Goal: Use online tool/utility: Utilize a website feature to perform a specific function

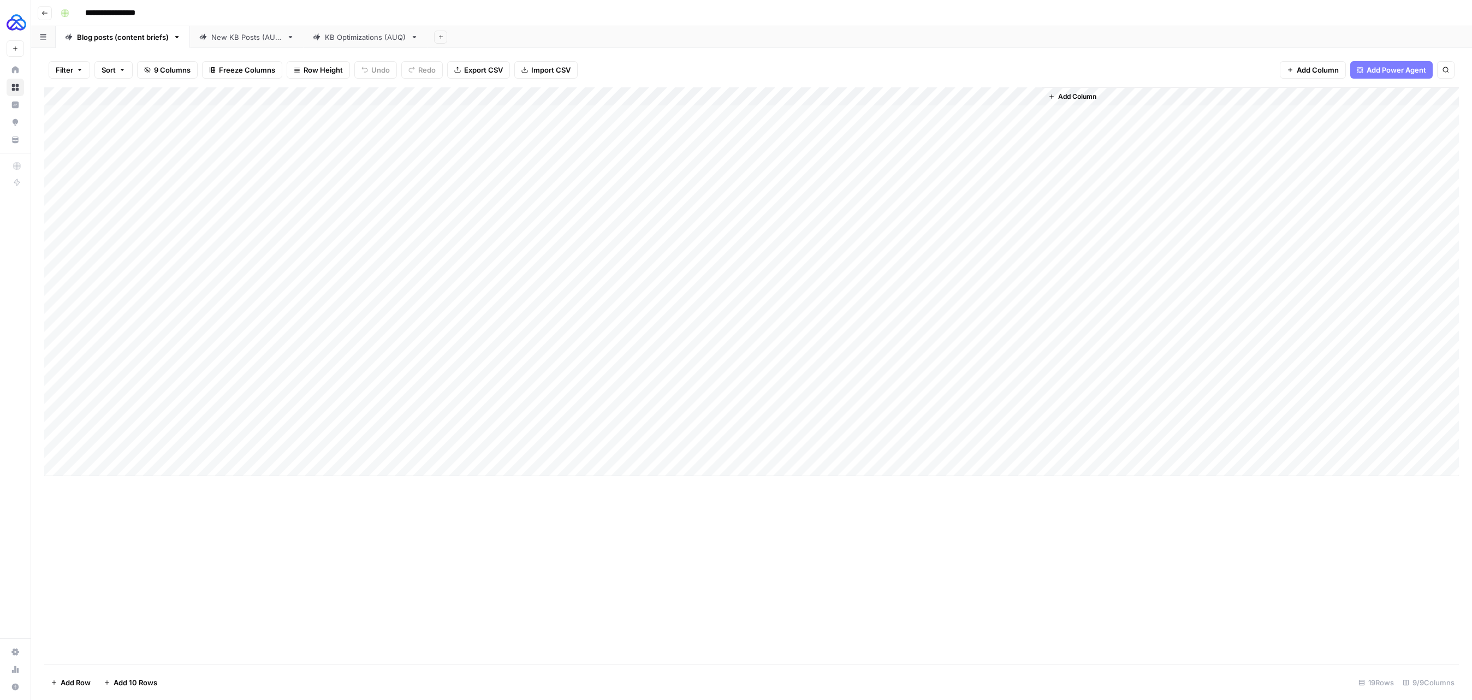
click at [132, 447] on div "Add Column" at bounding box center [751, 281] width 1415 height 389
click at [314, 448] on div "Add Column" at bounding box center [751, 281] width 1415 height 389
click at [295, 448] on div "Add Column" at bounding box center [751, 281] width 1415 height 389
type textarea "**********"
click at [292, 500] on div "Add Column" at bounding box center [751, 375] width 1415 height 577
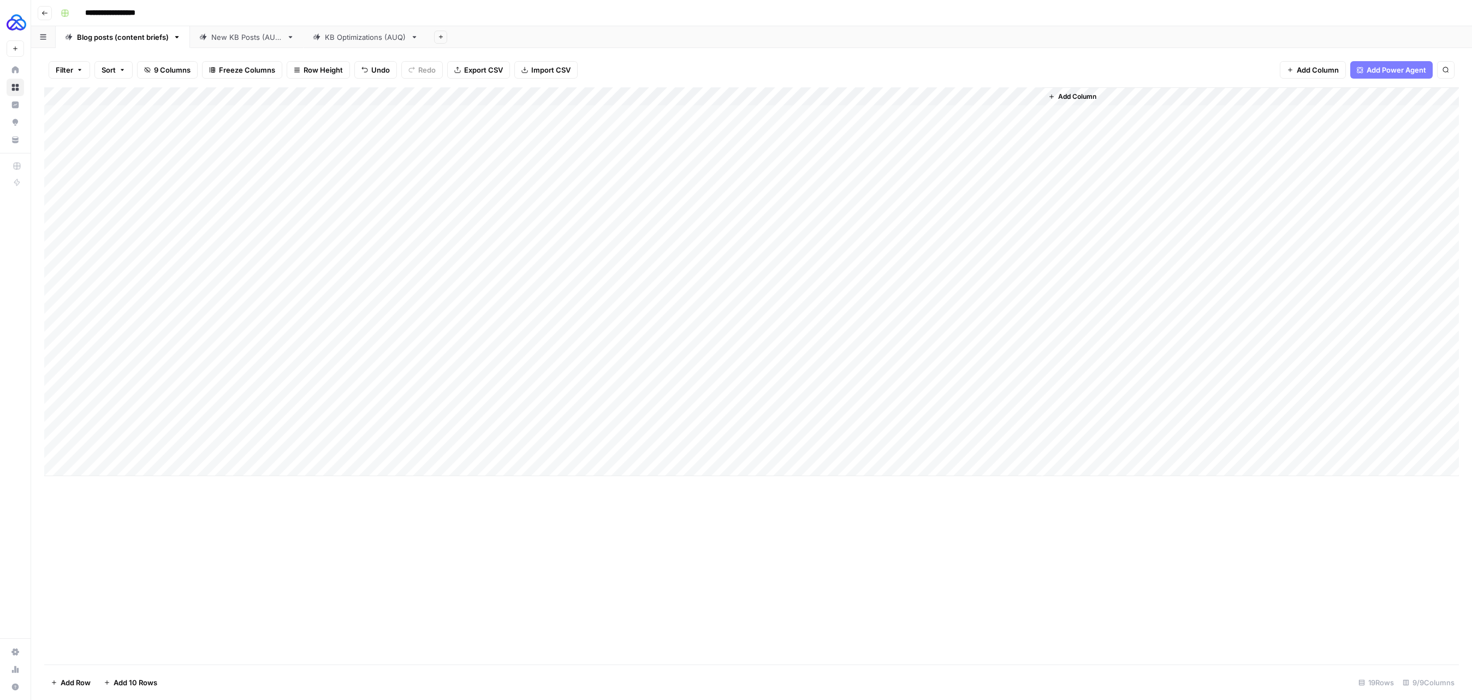
click at [390, 448] on div "Add Column" at bounding box center [751, 281] width 1415 height 389
click at [377, 514] on div "Add Column" at bounding box center [751, 375] width 1415 height 577
click at [383, 449] on div "Add Column" at bounding box center [751, 281] width 1415 height 389
type textarea "***"
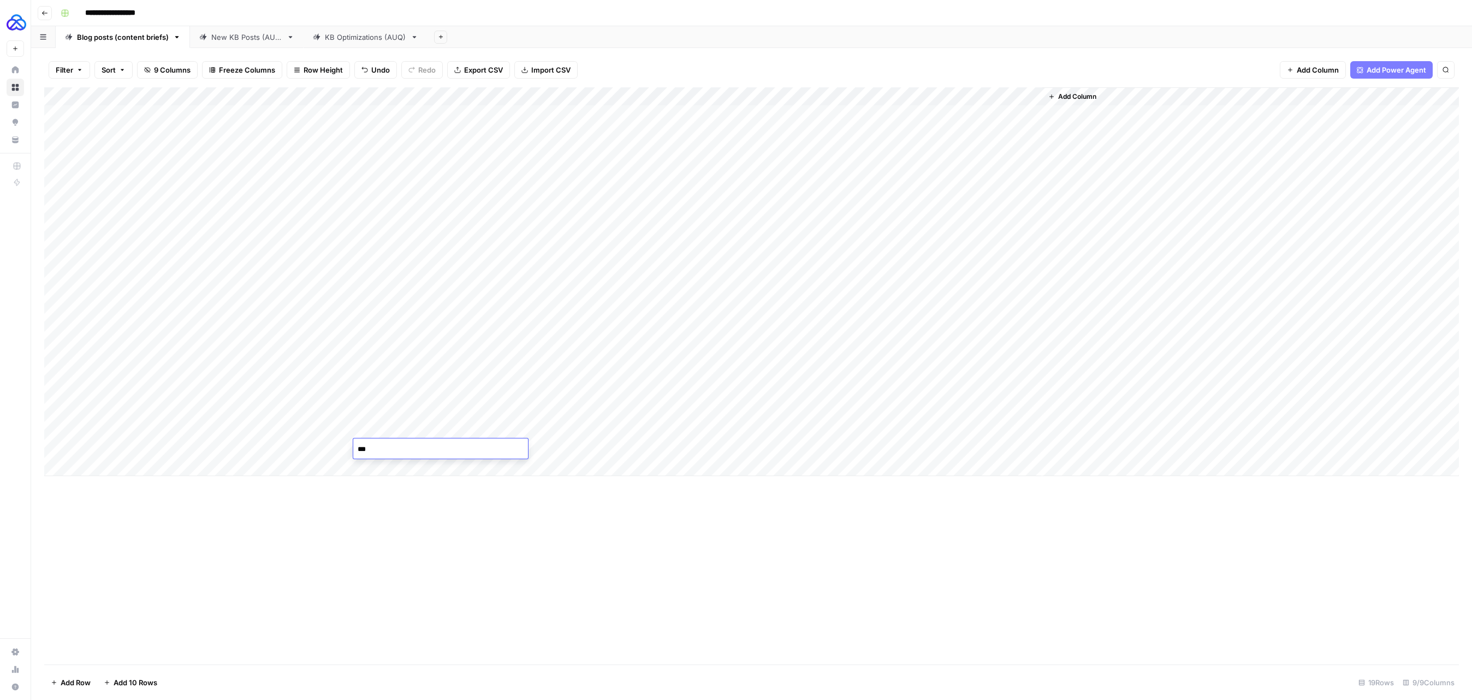
click at [723, 544] on div "Add Column" at bounding box center [751, 375] width 1415 height 577
click at [220, 635] on div "Add Column" at bounding box center [751, 375] width 1415 height 577
click at [500, 449] on div "Add Column" at bounding box center [751, 281] width 1415 height 389
click at [540, 446] on div "Add Column" at bounding box center [751, 281] width 1415 height 389
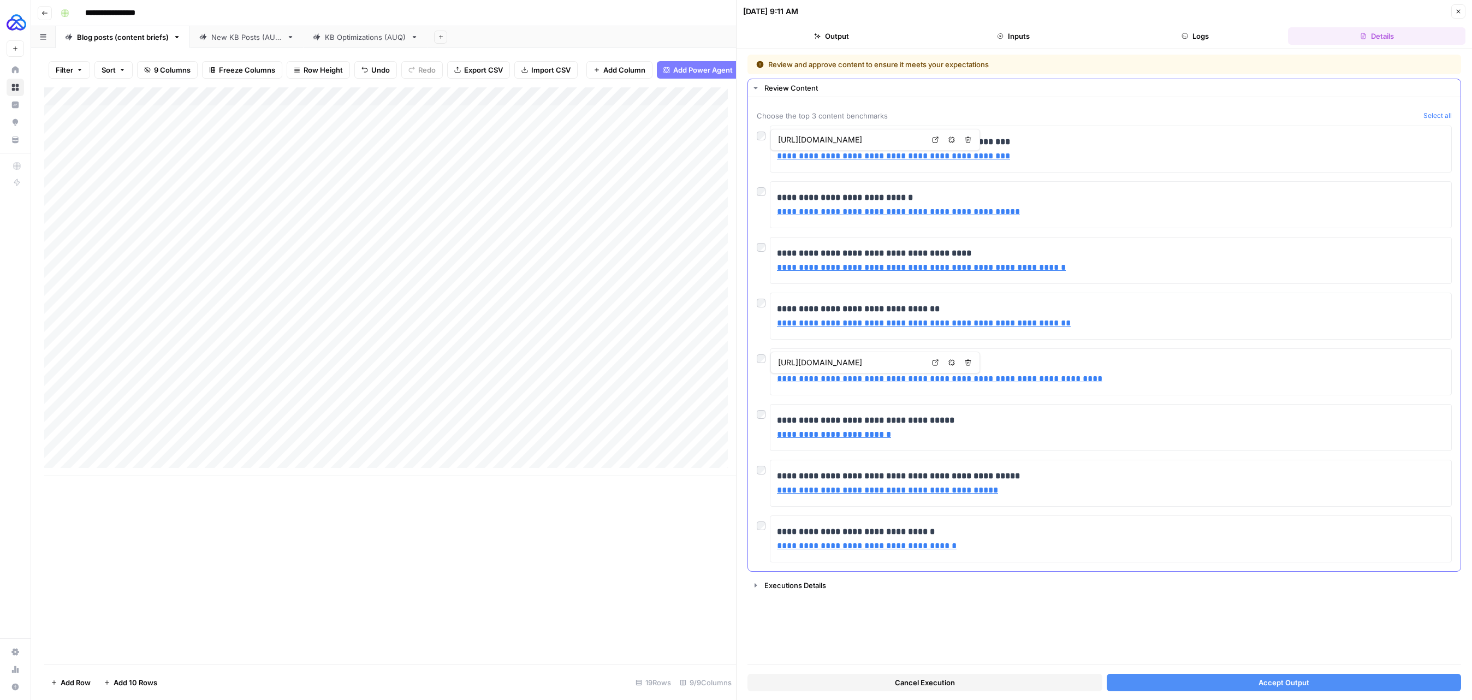
click at [761, 186] on div at bounding box center [763, 188] width 13 height 15
click at [759, 384] on div "**********" at bounding box center [1104, 371] width 695 height 47
click at [1298, 686] on span "Accept Output" at bounding box center [1284, 682] width 51 height 11
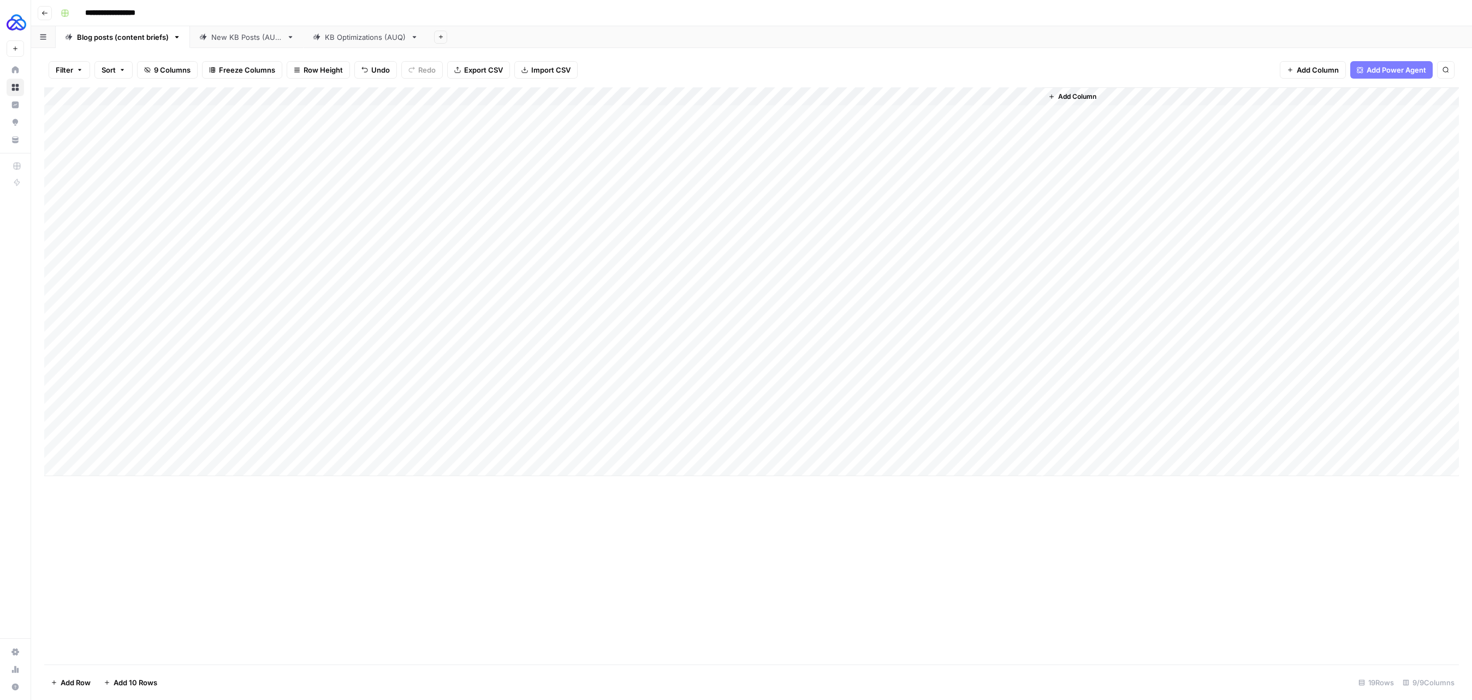
click at [893, 446] on div "Add Column" at bounding box center [751, 281] width 1415 height 389
click at [942, 449] on div "Add Column" at bounding box center [751, 281] width 1415 height 389
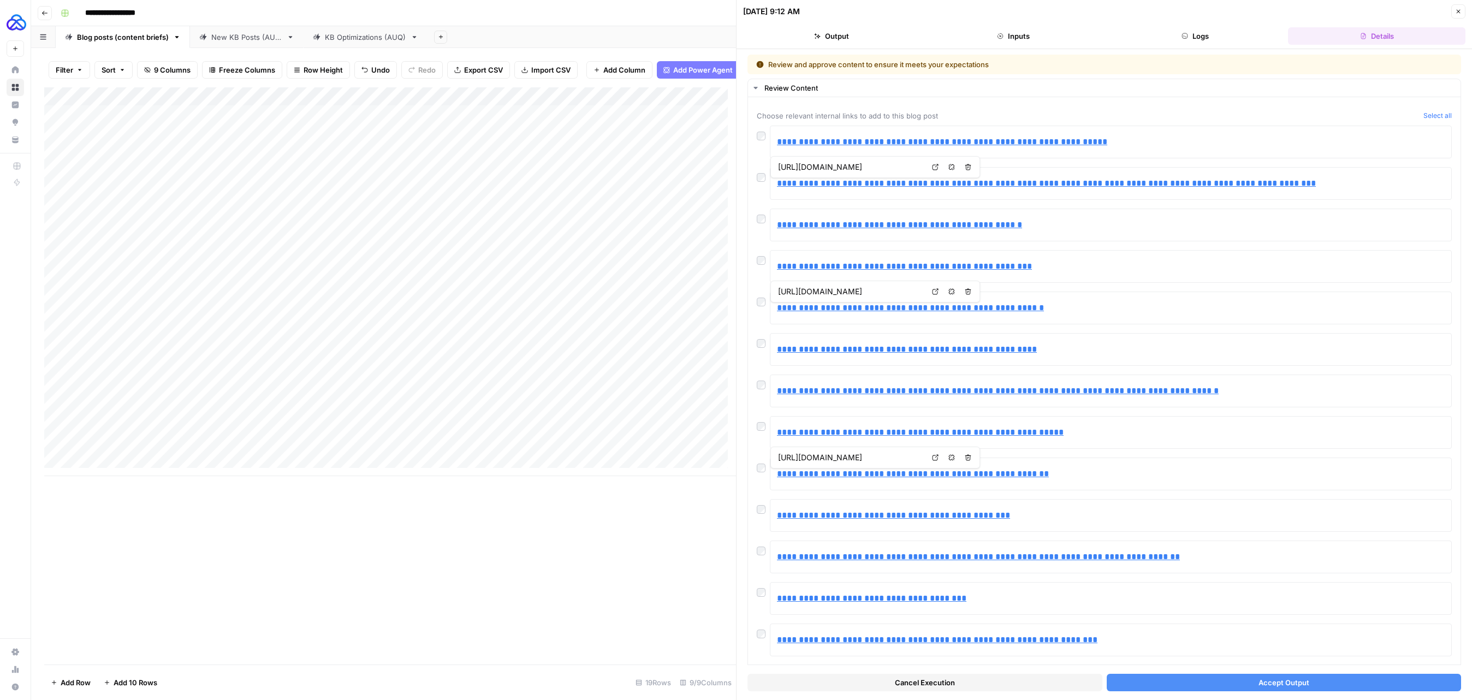
click at [1221, 686] on button "Accept Output" at bounding box center [1284, 682] width 355 height 17
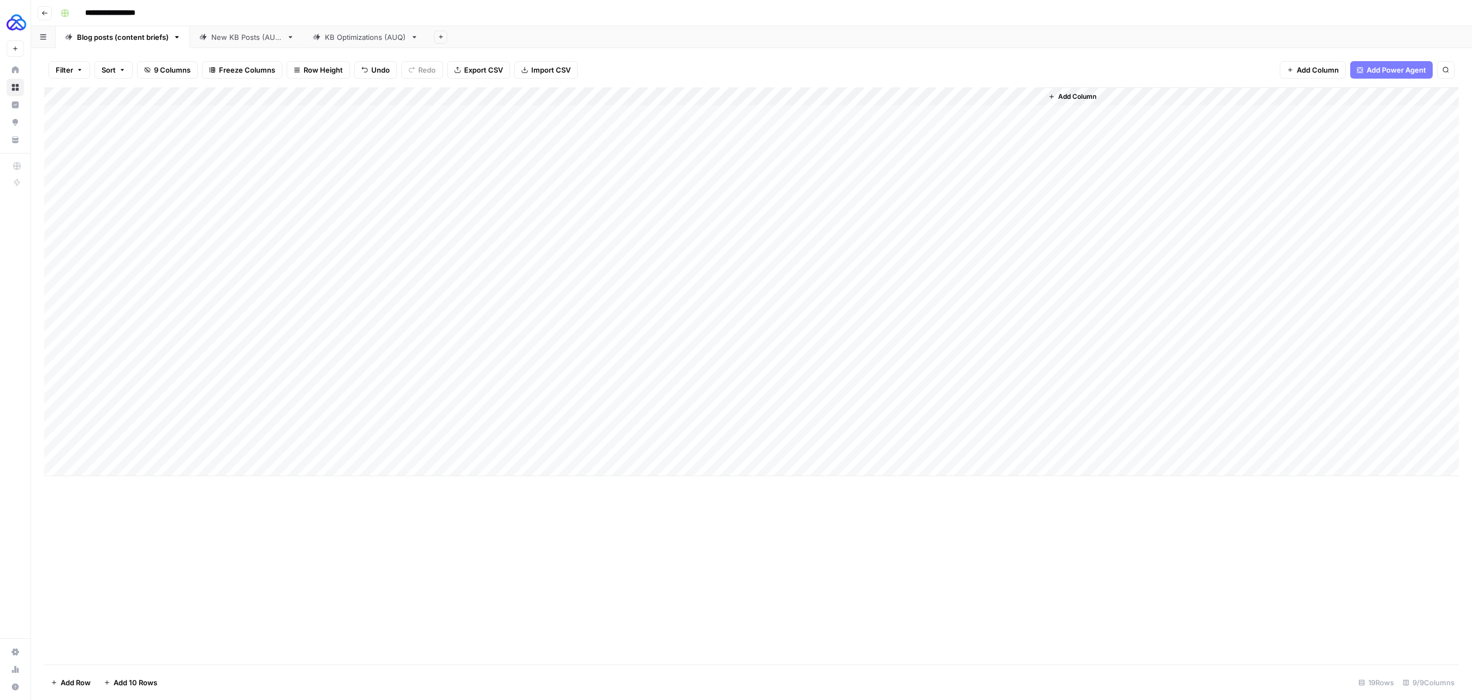
click at [921, 449] on div "Add Column" at bounding box center [751, 281] width 1415 height 389
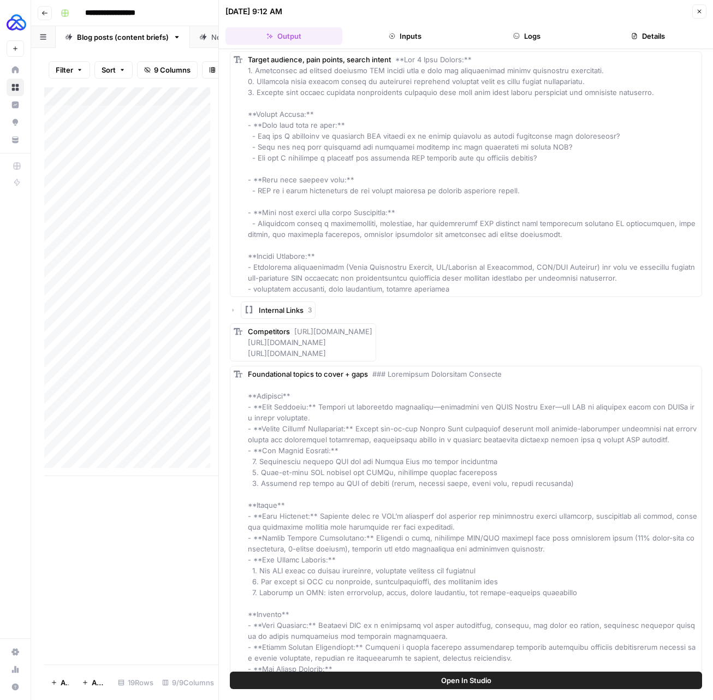
scroll to position [362, 0]
drag, startPoint x: 472, startPoint y: 355, endPoint x: 293, endPoint y: 331, distance: 181.3
click at [293, 331] on div "Competitors [URL][DOMAIN_NAME] [URL][DOMAIN_NAME] [URL][DOMAIN_NAME]" at bounding box center [310, 344] width 125 height 33
copy span "[URL][DOMAIN_NAME] [URL][DOMAIN_NAME] [URL][DOMAIN_NAME]"
click at [289, 311] on span "Internal Links" at bounding box center [281, 311] width 45 height 11
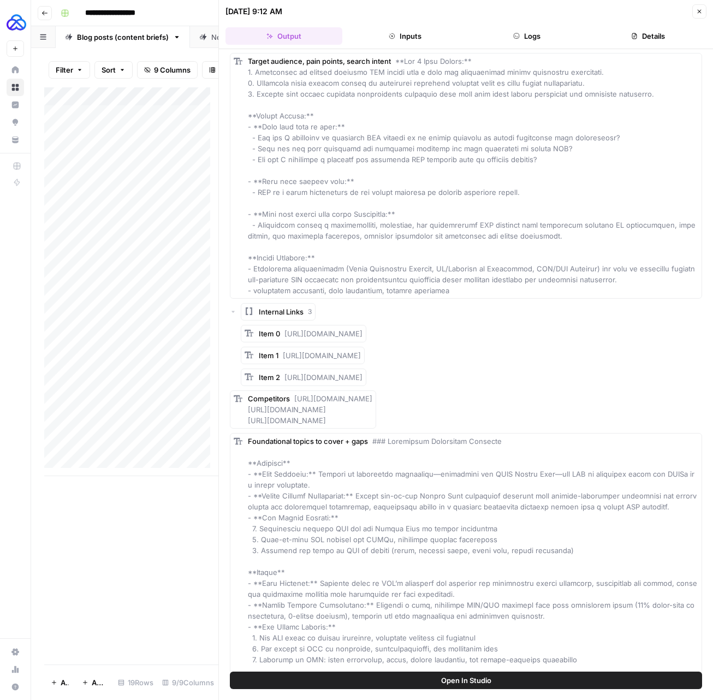
click at [363, 328] on div "Item 0 [URL][DOMAIN_NAME]" at bounding box center [311, 333] width 104 height 11
click at [363, 330] on span "[URL][DOMAIN_NAME]" at bounding box center [324, 333] width 78 height 9
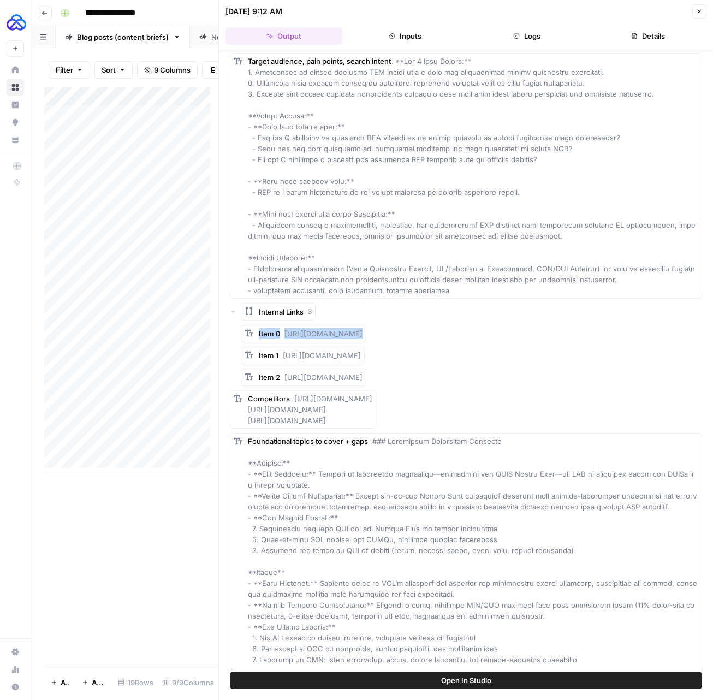
click at [363, 330] on span "[URL][DOMAIN_NAME]" at bounding box center [324, 333] width 78 height 9
drag, startPoint x: 557, startPoint y: 336, endPoint x: 284, endPoint y: 336, distance: 273.1
click at [285, 336] on span "[URL][DOMAIN_NAME]" at bounding box center [324, 333] width 78 height 9
copy span "[URL][DOMAIN_NAME]"
drag, startPoint x: 480, startPoint y: 355, endPoint x: 279, endPoint y: 358, distance: 201.5
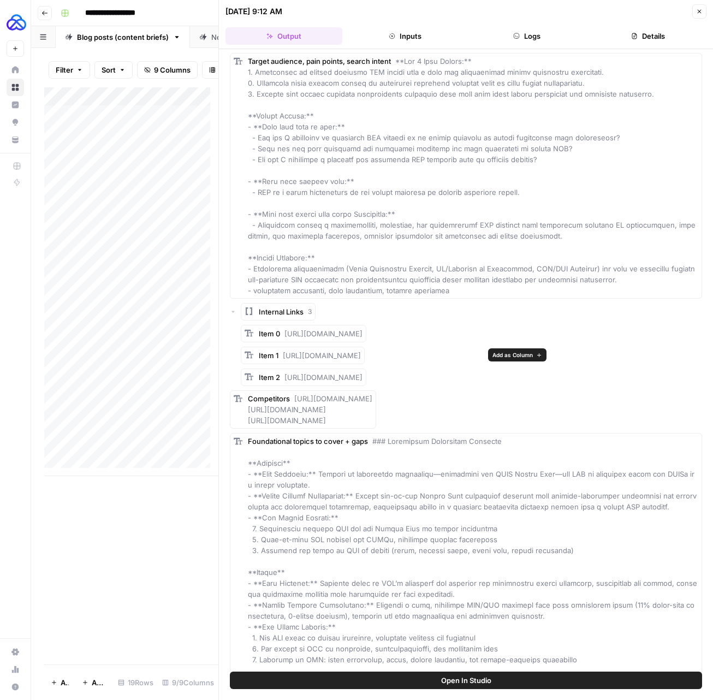
click at [279, 358] on div "Item 1 [URL][DOMAIN_NAME]" at bounding box center [303, 355] width 124 height 17
copy span "[URL][DOMAIN_NAME]"
click at [363, 378] on span "[URL][DOMAIN_NAME]" at bounding box center [324, 377] width 78 height 9
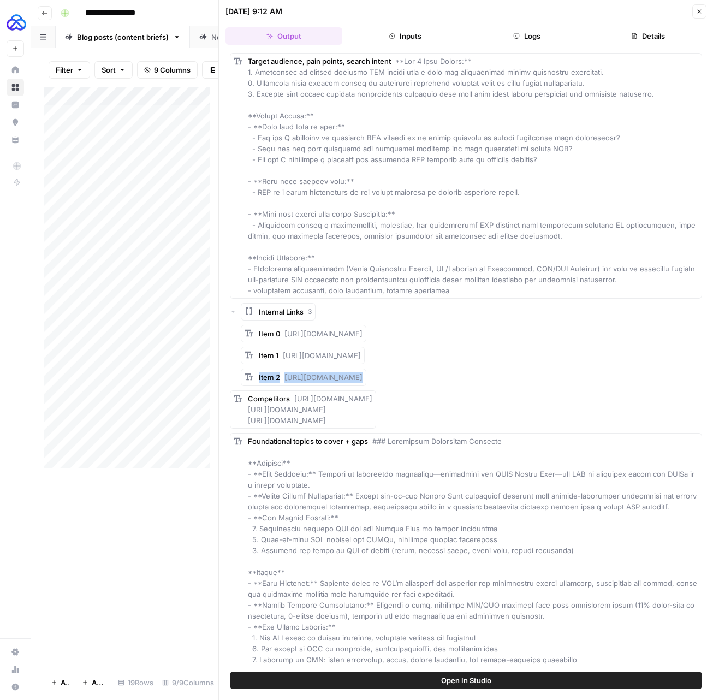
click at [363, 378] on span "[URL][DOMAIN_NAME]" at bounding box center [324, 377] width 78 height 9
drag, startPoint x: 490, startPoint y: 378, endPoint x: 286, endPoint y: 378, distance: 204.2
click at [286, 378] on span "[URL][DOMAIN_NAME]" at bounding box center [324, 377] width 78 height 9
copy span "[URL][DOMAIN_NAME]"
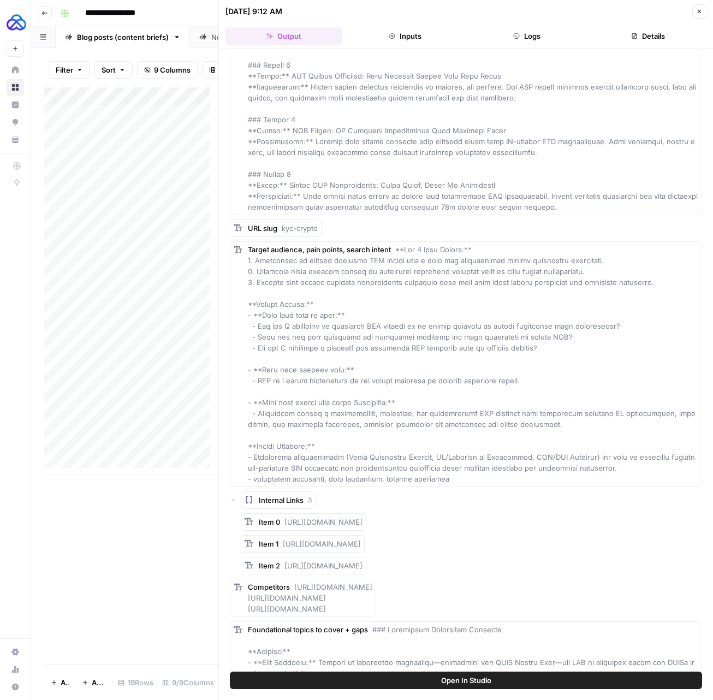
scroll to position [171, 0]
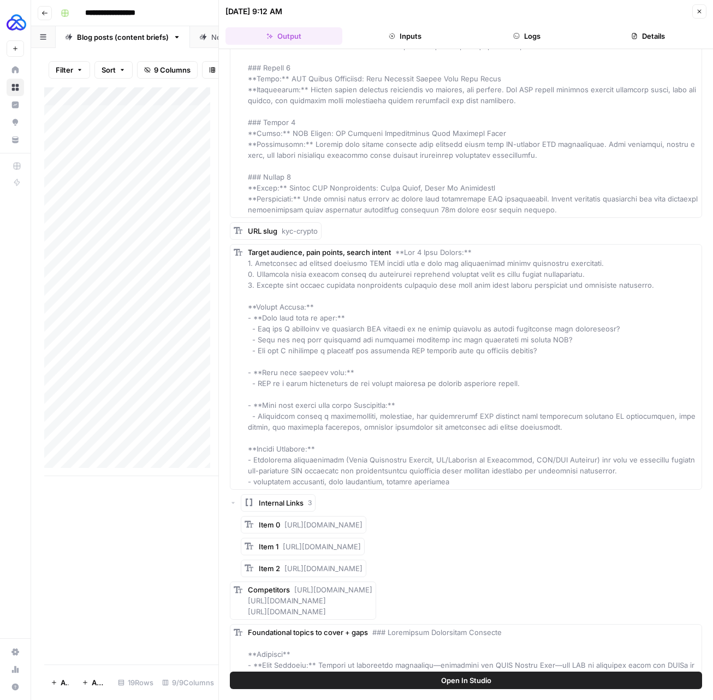
click at [421, 388] on div "Target audience, pain points, search intent" at bounding box center [473, 367] width 451 height 240
copy span "- KYC is a legal requirement in the crypto industry to prevent financial crimes."
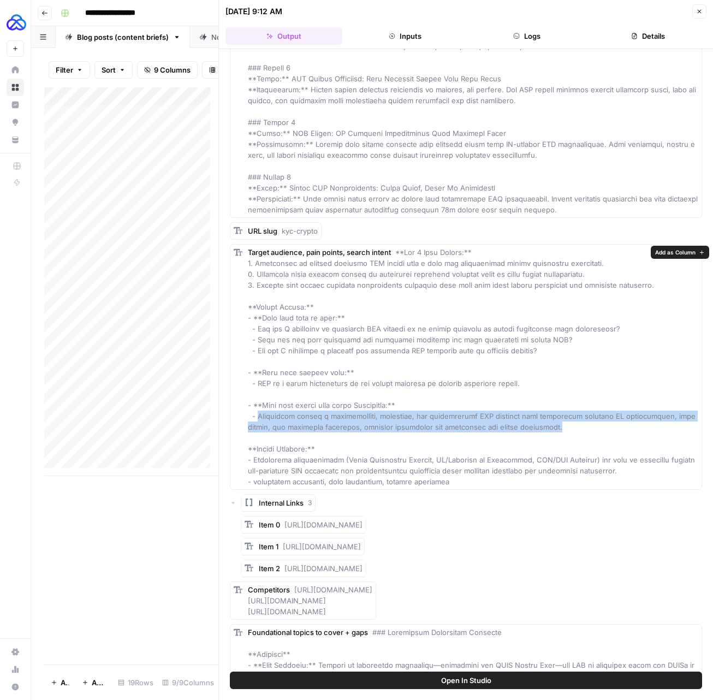
drag, startPoint x: 471, startPoint y: 427, endPoint x: 260, endPoint y: 412, distance: 211.9
click at [260, 412] on div "Target audience, pain points, search intent" at bounding box center [473, 367] width 451 height 240
copy span "Microblink offers a comprehensive, automated, and customizable KYC platform tha…"
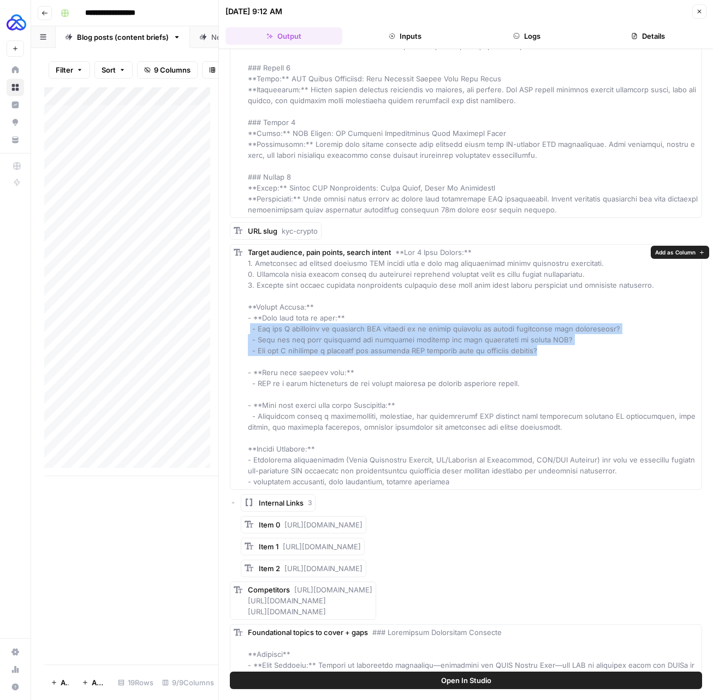
drag, startPoint x: 546, startPoint y: 350, endPoint x: 250, endPoint y: 332, distance: 297.1
click at [250, 332] on div "Target audience, pain points, search intent" at bounding box center [473, 367] width 451 height 240
copy span "- How can I implement an effective KYC process in my crypto business to ensure …"
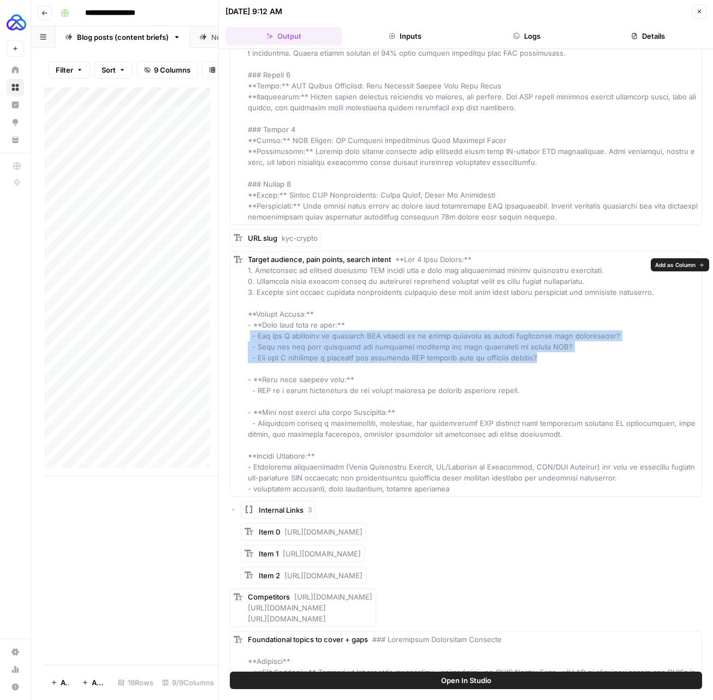
scroll to position [158, 0]
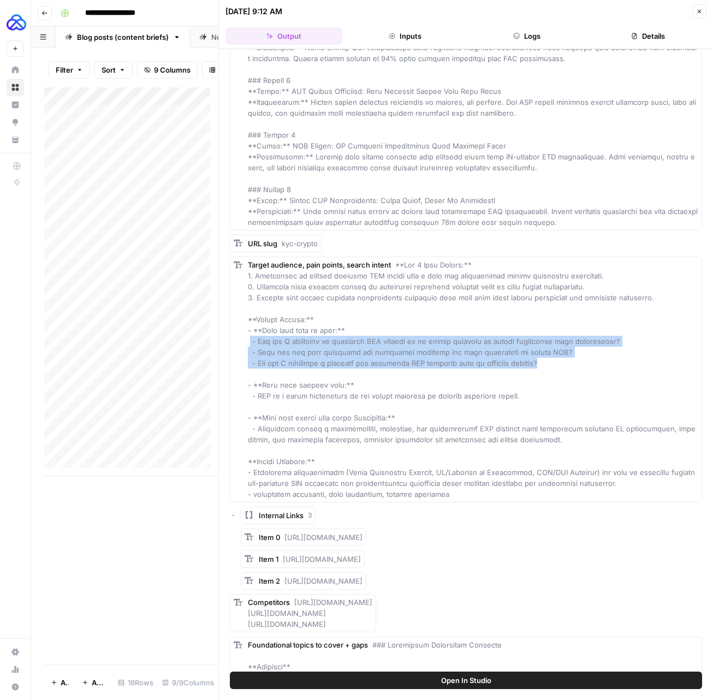
click at [409, 308] on div "Target audience, pain points, search intent" at bounding box center [473, 379] width 451 height 240
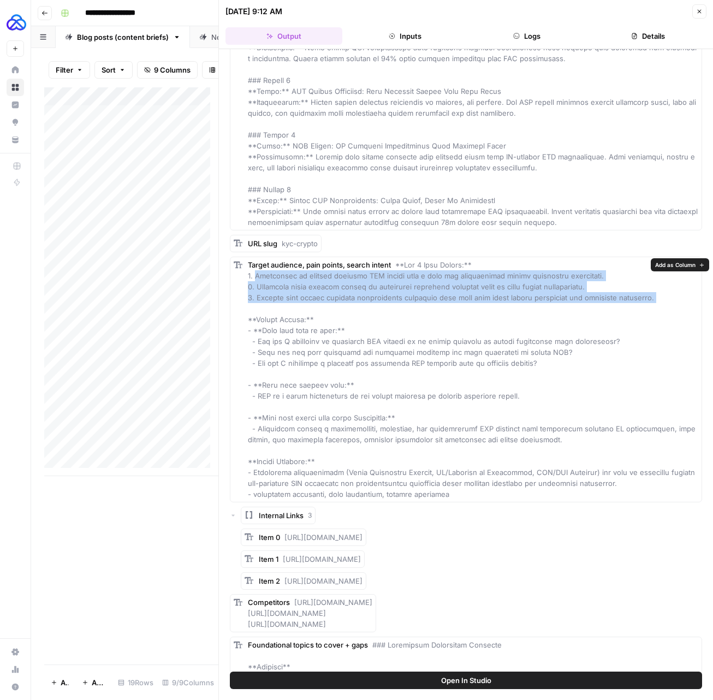
drag, startPoint x: 532, startPoint y: 294, endPoint x: 256, endPoint y: 278, distance: 276.8
click at [256, 278] on div "Target audience, pain points, search intent" at bounding box center [473, 379] width 451 height 240
copy span "Struggling to balance rigorous KYC checks with a fast and frictionless crypto o…"
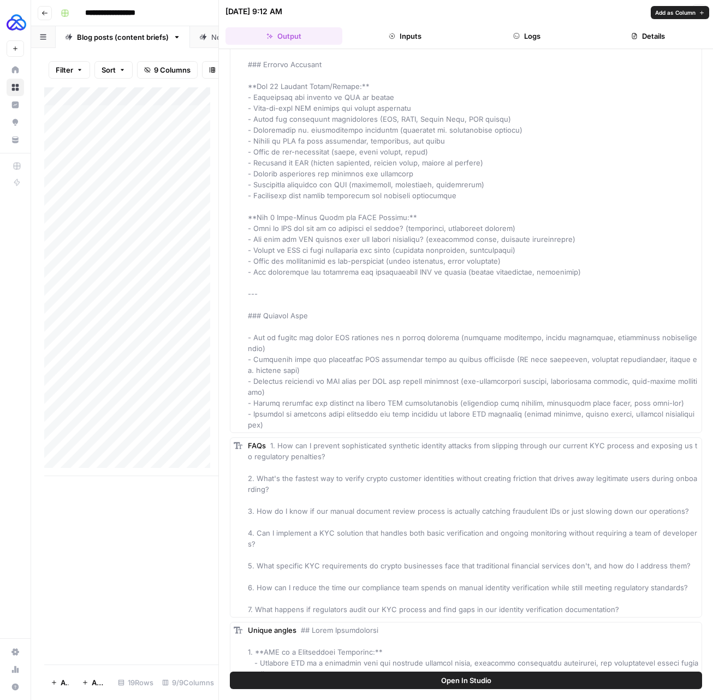
scroll to position [1440, 0]
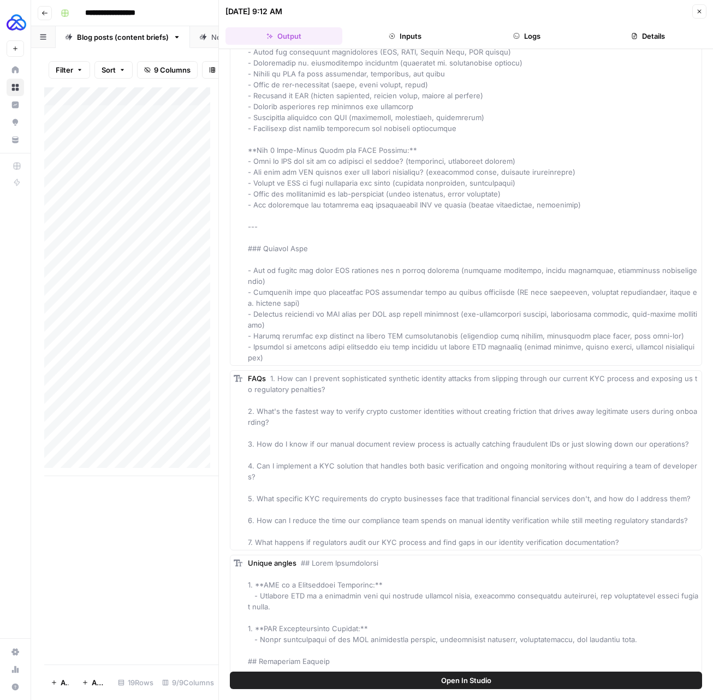
click at [616, 548] on div "FAQs 1. How can I prevent sophisticated synthetic identity attacks from slippin…" at bounding box center [473, 460] width 451 height 175
drag, startPoint x: 428, startPoint y: 538, endPoint x: 247, endPoint y: 386, distance: 236.8
click at [247, 386] on div "FAQs 1. How can I prevent sophisticated synthetic identity attacks from slippin…" at bounding box center [466, 460] width 472 height 180
copy span "1. How can I prevent sophisticated synthetic identity attacks from slipping thr…"
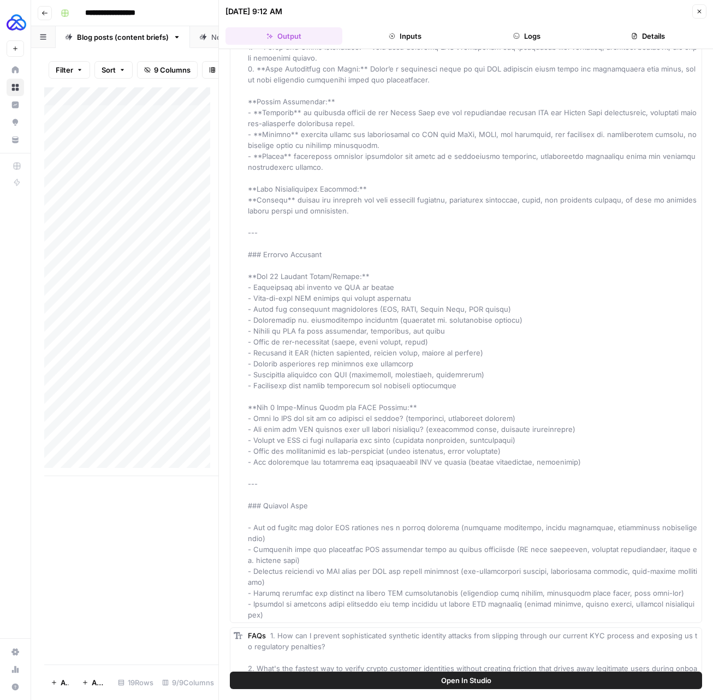
scroll to position [1237, 0]
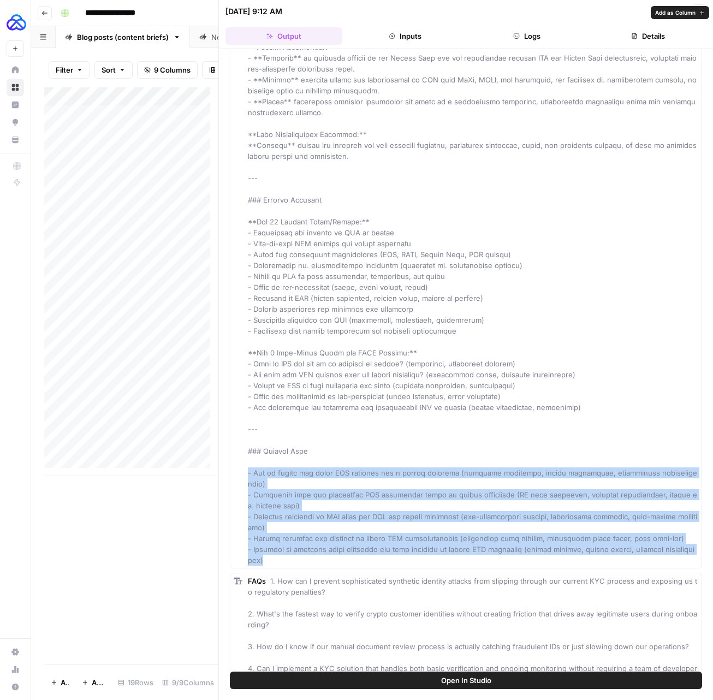
drag, startPoint x: 298, startPoint y: 550, endPoint x: 248, endPoint y: 468, distance: 95.8
click at [248, 468] on div "Foundational topics to cover + gaps" at bounding box center [473, 63] width 451 height 1005
copy span "- How to select the right KYC provider for a crypto business (criteria checklis…"
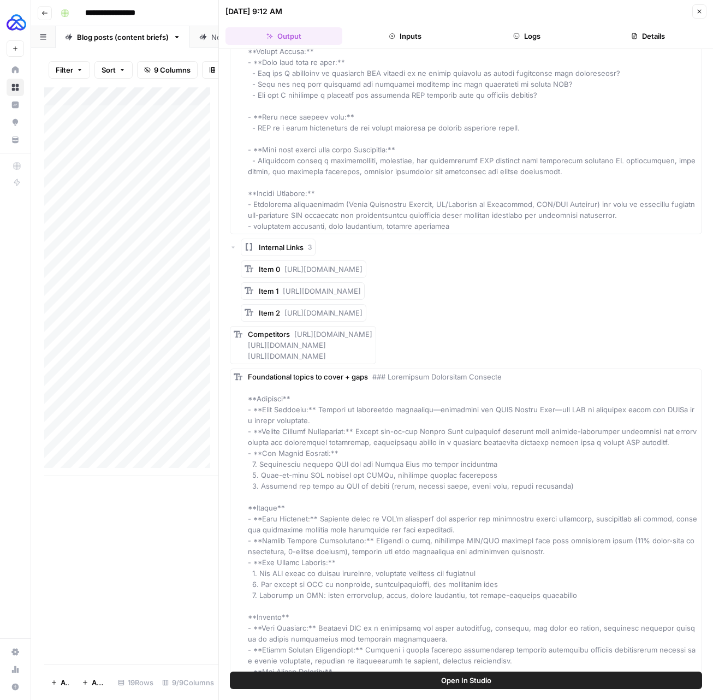
scroll to position [301, 0]
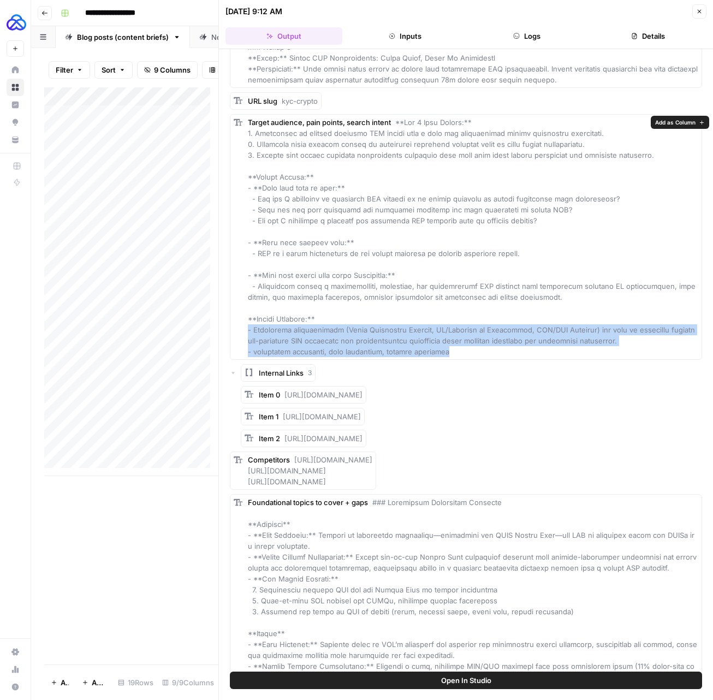
drag, startPoint x: 469, startPoint y: 354, endPoint x: 246, endPoint y: 334, distance: 223.7
click at [246, 334] on div "Target audience, pain points, search intent" at bounding box center [466, 237] width 472 height 246
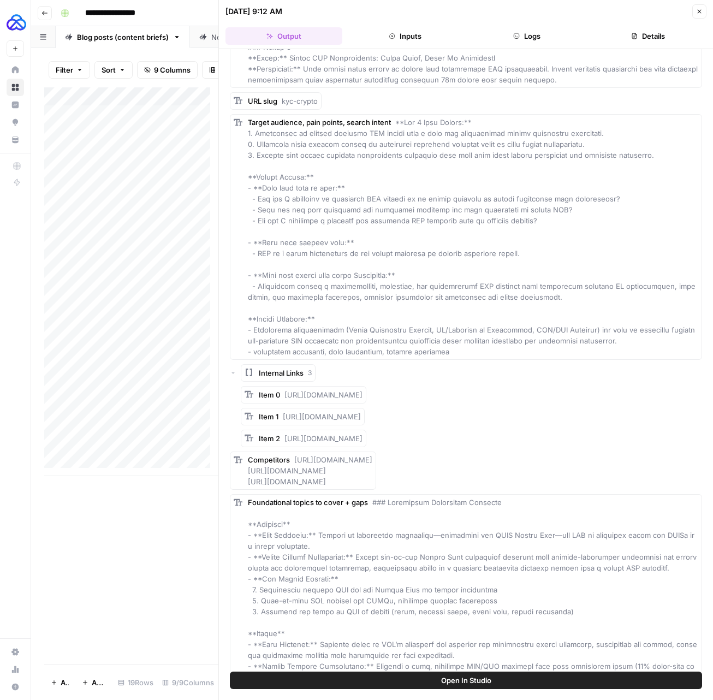
click at [385, 283] on span at bounding box center [472, 237] width 448 height 238
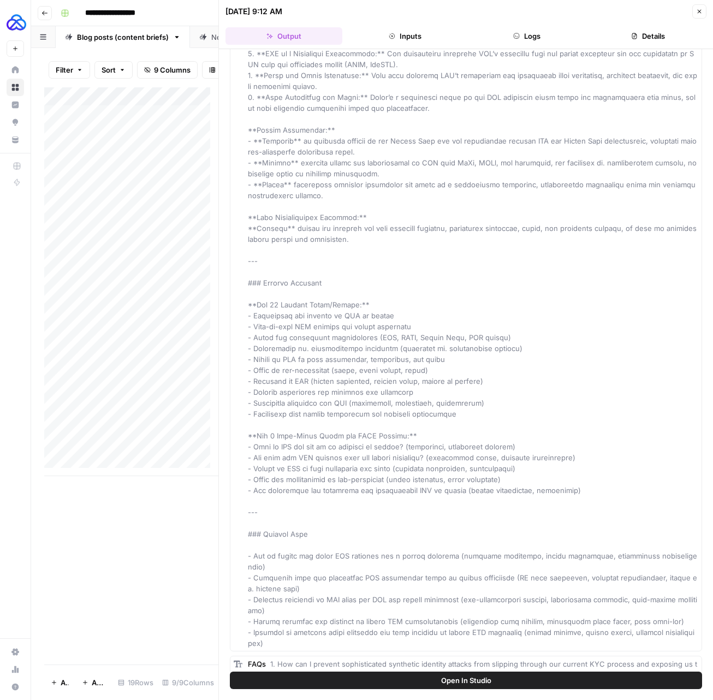
scroll to position [1156, 0]
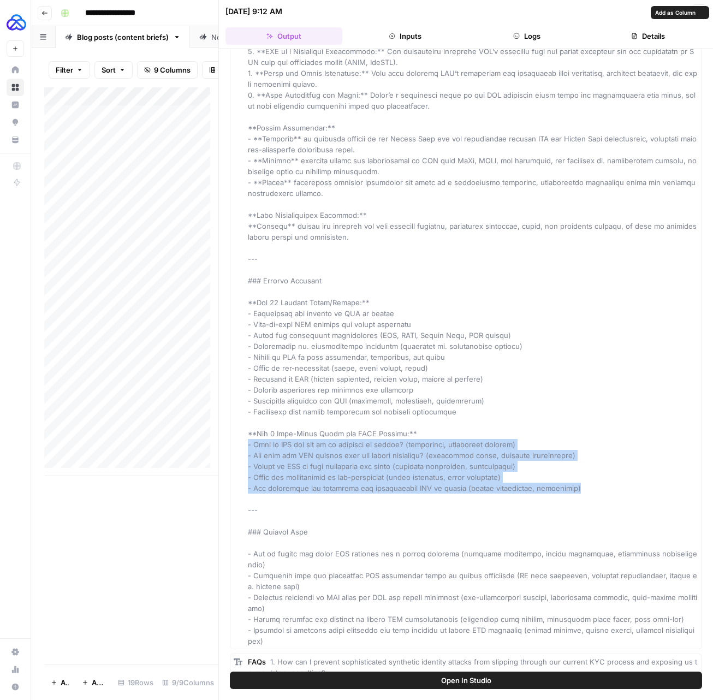
drag, startPoint x: 602, startPoint y: 493, endPoint x: 230, endPoint y: 447, distance: 374.2
click at [230, 447] on div "Foundational topics to cover + gaps" at bounding box center [466, 144] width 472 height 1010
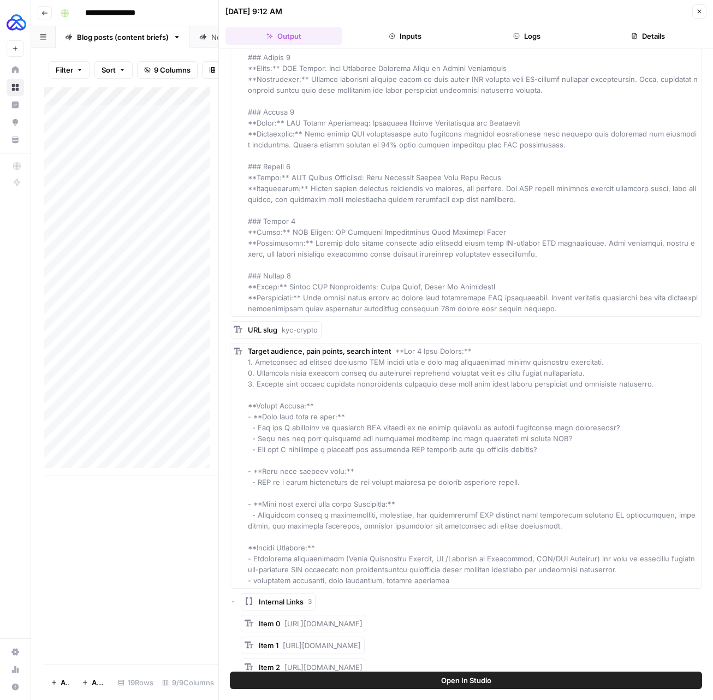
scroll to position [0, 0]
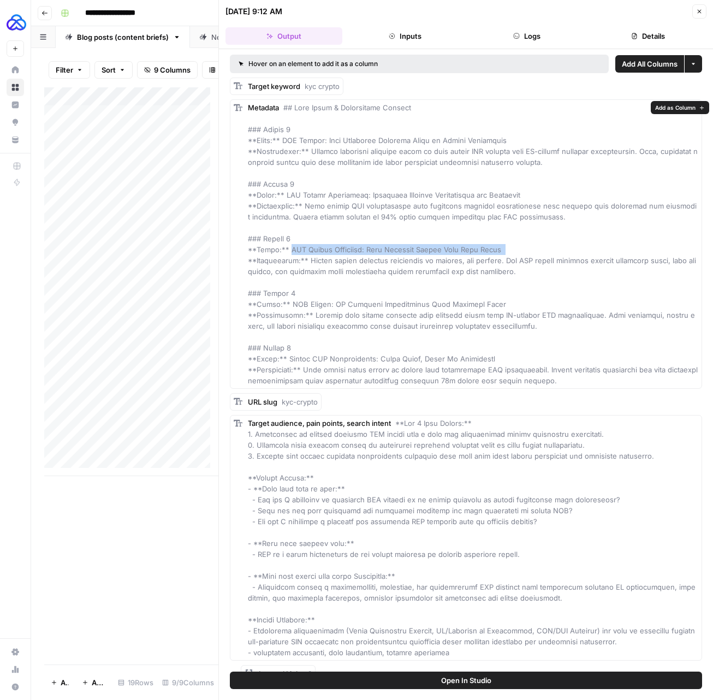
drag, startPoint x: 476, startPoint y: 249, endPoint x: 282, endPoint y: 248, distance: 193.9
click at [282, 248] on div "Metadata" at bounding box center [473, 244] width 451 height 284
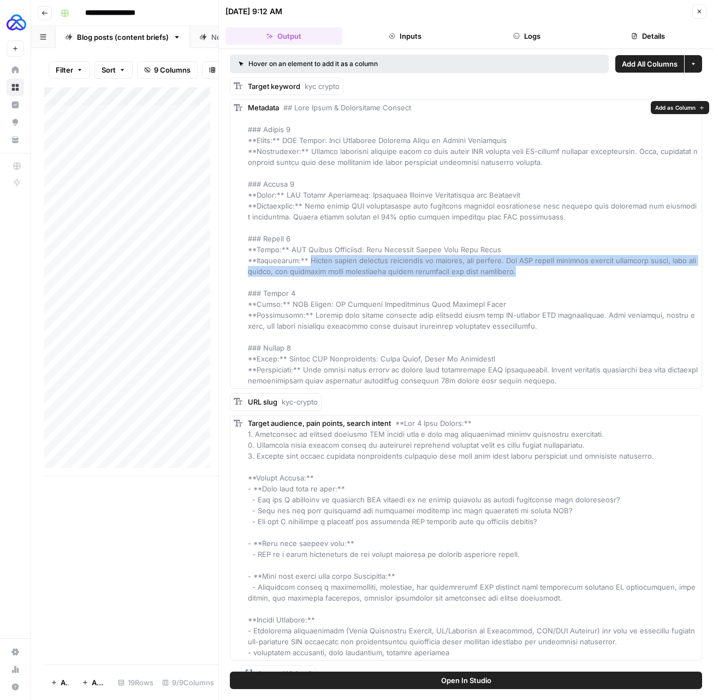
drag, startPoint x: 536, startPoint y: 275, endPoint x: 308, endPoint y: 264, distance: 228.5
click at [308, 264] on div "Metadata" at bounding box center [473, 244] width 451 height 284
click at [702, 12] on icon "button" at bounding box center [699, 11] width 7 height 7
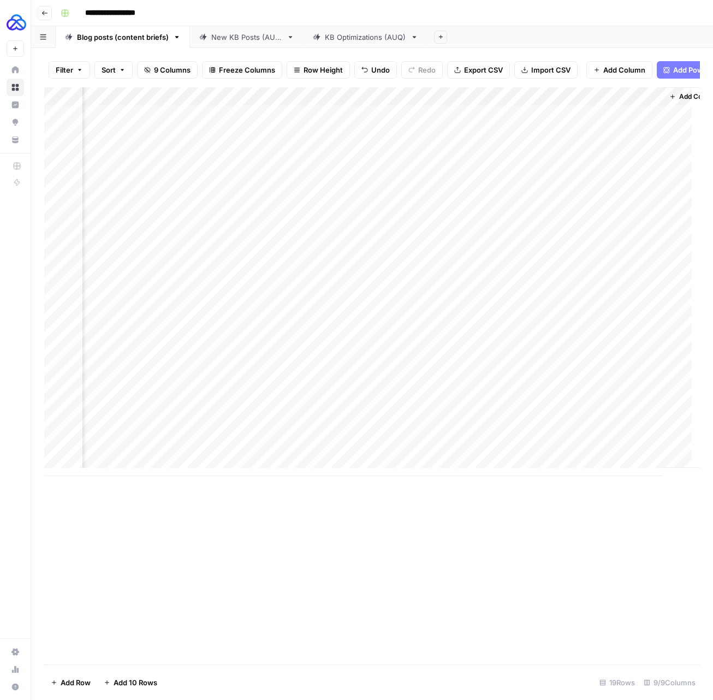
scroll to position [0, 411]
